Goal: Task Accomplishment & Management: Use online tool/utility

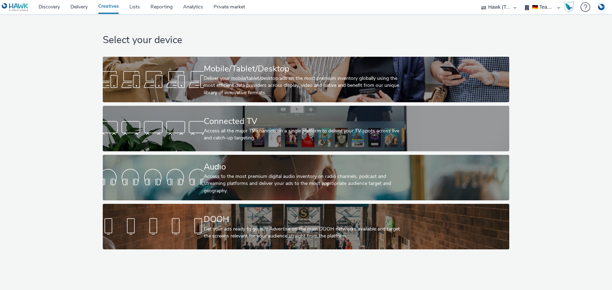
select select "2fc77e36-bb93-4aa3-9dff-dcb08e02eac6"
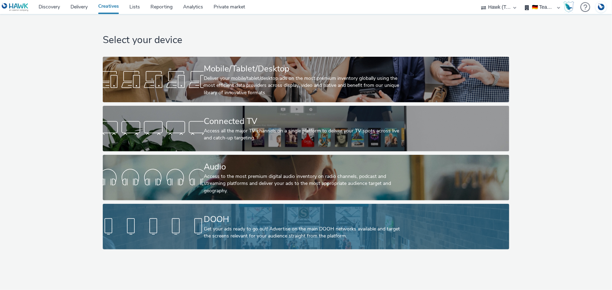
click at [222, 221] on div "DOOH" at bounding box center [305, 220] width 202 height 12
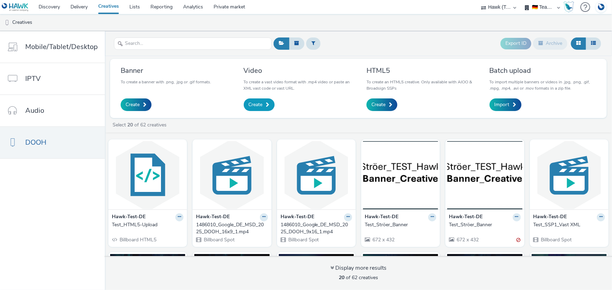
click at [260, 105] on span "Create" at bounding box center [256, 104] width 14 height 7
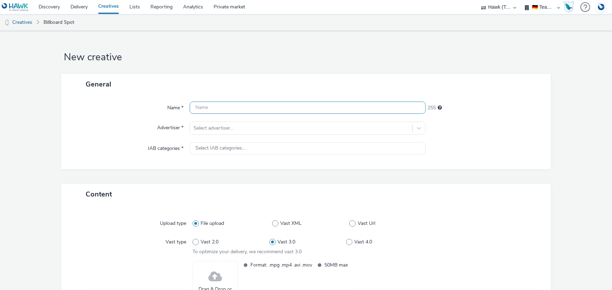
click at [224, 105] on input "text" at bounding box center [308, 108] width 236 height 12
type input "Test_Hygh"
click at [131, 123] on div "Advertiser *" at bounding box center [129, 128] width 122 height 13
click at [194, 131] on input "text" at bounding box center [194, 128] width 1 height 7
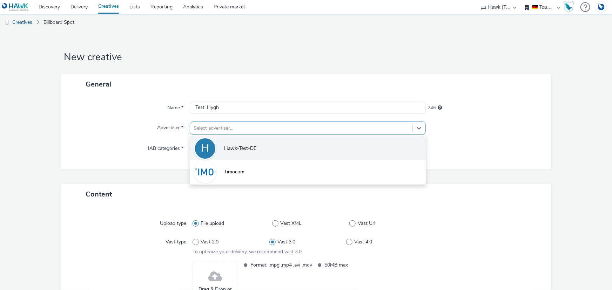
click at [202, 147] on div "H" at bounding box center [205, 149] width 8 height 20
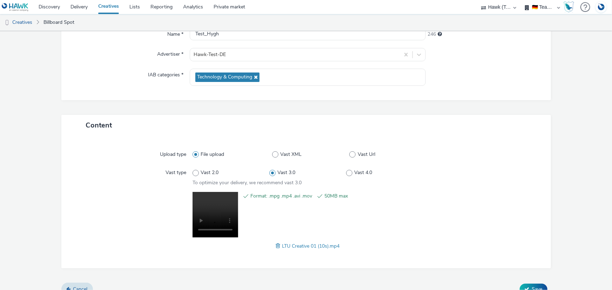
scroll to position [84, 0]
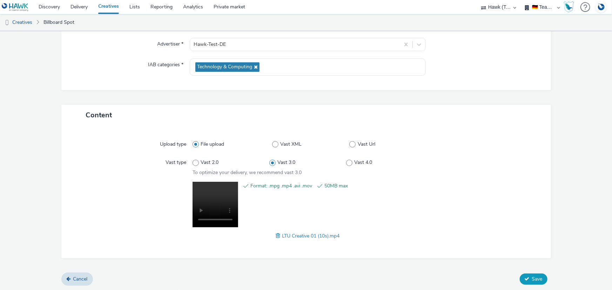
click at [532, 279] on span "Save" at bounding box center [537, 279] width 11 height 7
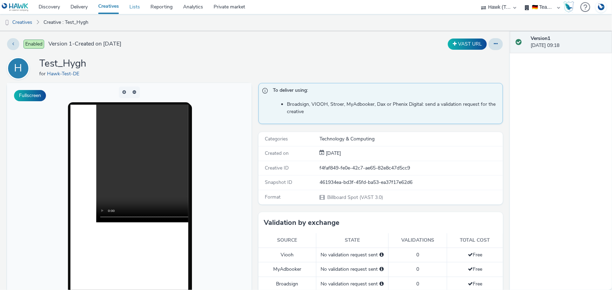
click at [131, 9] on link "Lists" at bounding box center [134, 7] width 21 height 14
